Goal: Information Seeking & Learning: Learn about a topic

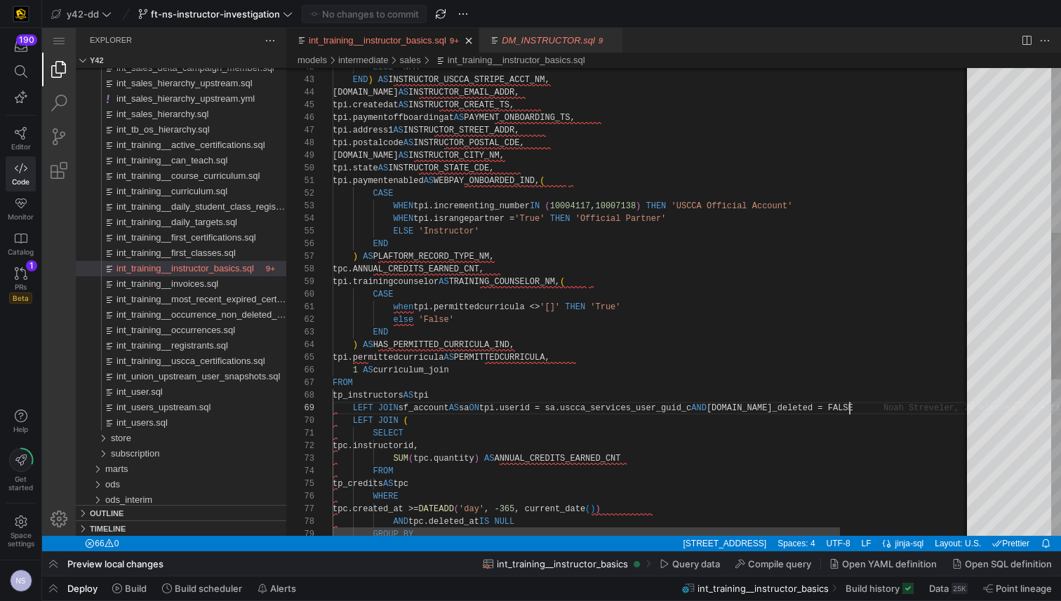
scroll to position [101, 516]
